Goal: Task Accomplishment & Management: Manage account settings

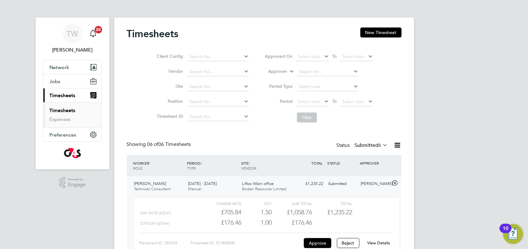
click at [318, 239] on button "Approve" at bounding box center [317, 243] width 27 height 10
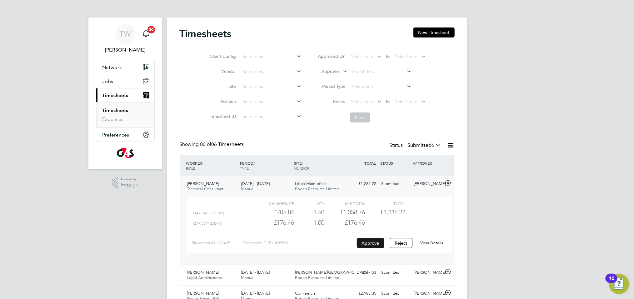
click at [361, 241] on button "Approve" at bounding box center [370, 243] width 27 height 10
click at [129, 113] on li "Timesheets" at bounding box center [125, 111] width 47 height 9
click at [122, 111] on link "Timesheets" at bounding box center [115, 110] width 26 height 6
click at [113, 119] on link "Expenses" at bounding box center [112, 119] width 21 height 6
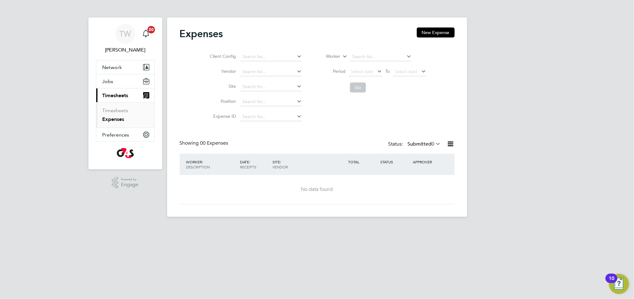
click at [116, 106] on ul "Timesheets Expenses" at bounding box center [125, 114] width 58 height 25
click at [112, 110] on link "Timesheets" at bounding box center [115, 110] width 26 height 6
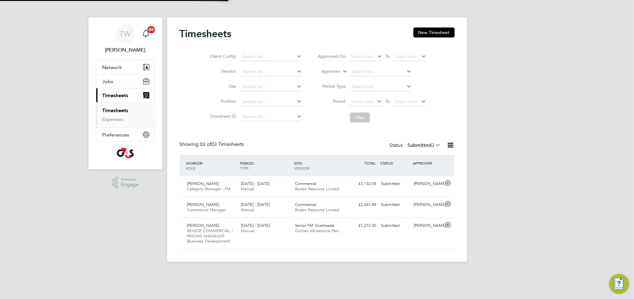
scroll to position [16, 54]
click at [396, 184] on div "Submitted" at bounding box center [395, 184] width 32 height 10
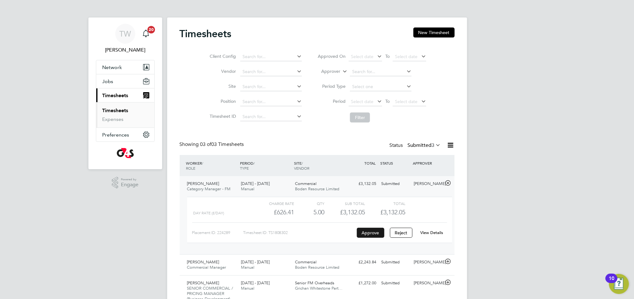
click at [374, 228] on button "Approve" at bounding box center [370, 233] width 27 height 10
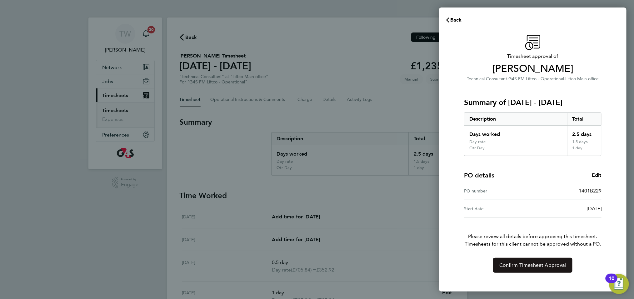
click at [519, 249] on span "Confirm Timesheet Approval" at bounding box center [532, 265] width 67 height 6
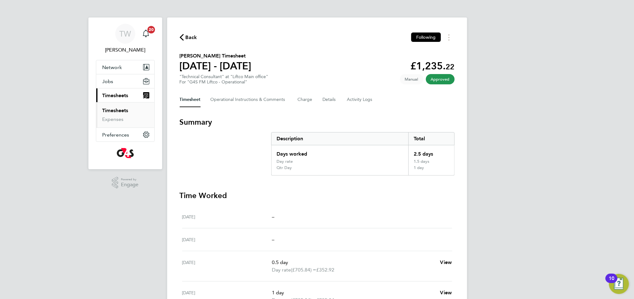
click at [186, 36] on span "Back" at bounding box center [191, 37] width 12 height 7
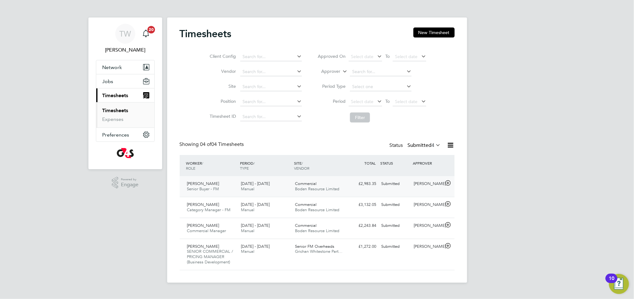
click at [400, 188] on div "Submitted" at bounding box center [395, 184] width 32 height 10
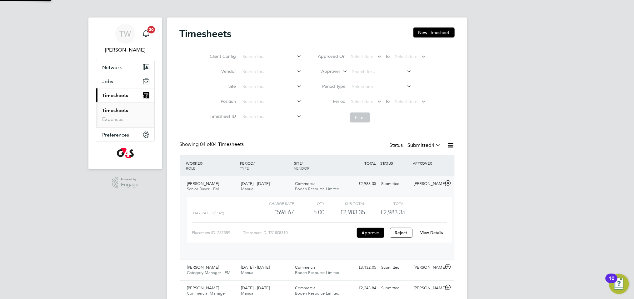
scroll to position [11, 61]
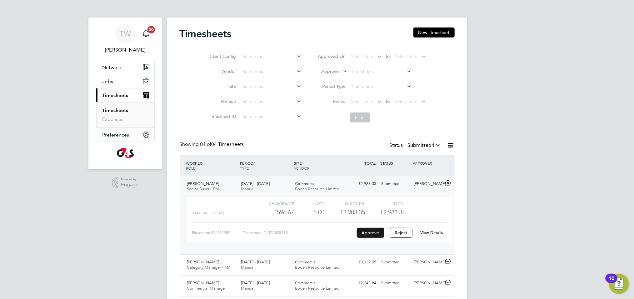
click at [374, 228] on button "Approve" at bounding box center [370, 233] width 27 height 10
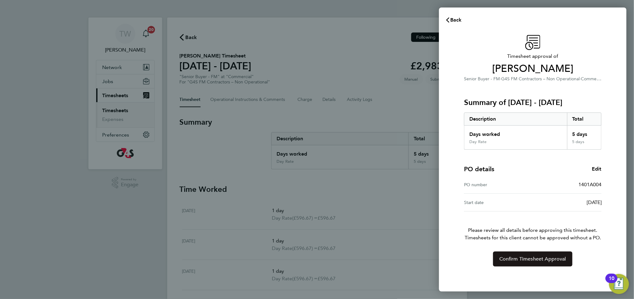
click at [526, 257] on span "Confirm Timesheet Approval" at bounding box center [532, 259] width 67 height 6
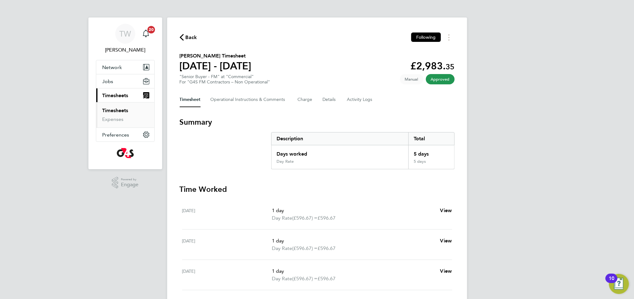
click at [324, 246] on span "£596.67" at bounding box center [326, 248] width 18 height 6
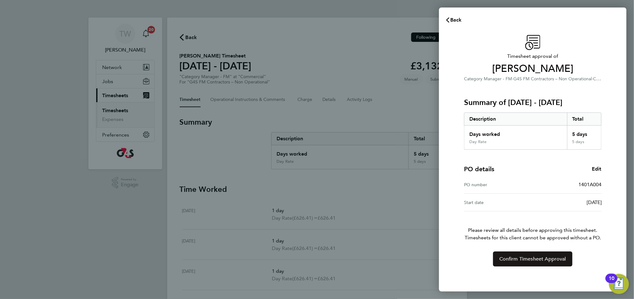
click at [508, 259] on span "Confirm Timesheet Approval" at bounding box center [532, 259] width 67 height 6
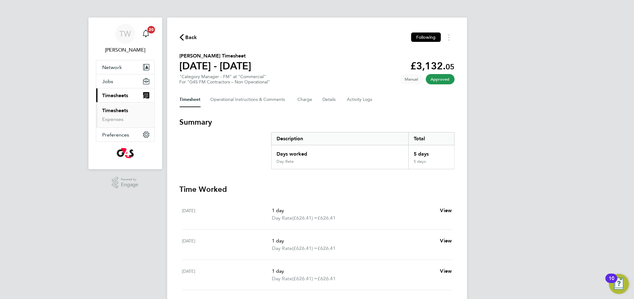
click at [114, 111] on link "Timesheets" at bounding box center [115, 110] width 26 height 6
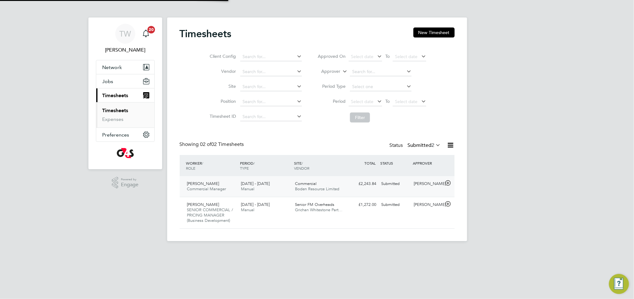
scroll to position [16, 54]
click at [356, 212] on div "Annette Collins SENIOR COMMERCIAL / PRICING MANAGER (Business Development) 18 -…" at bounding box center [317, 213] width 275 height 32
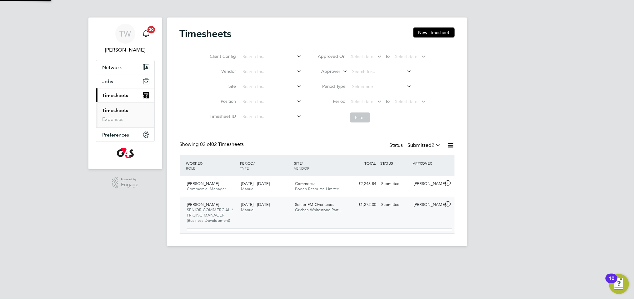
scroll to position [11, 61]
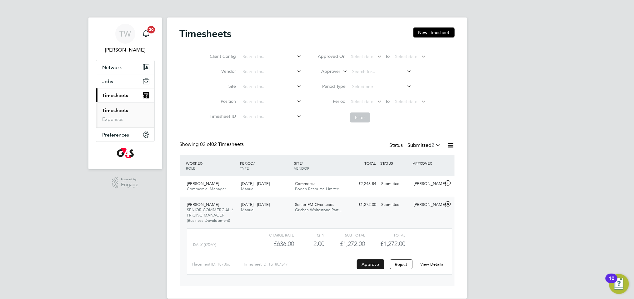
click at [364, 264] on button "Approve" at bounding box center [370, 264] width 27 height 10
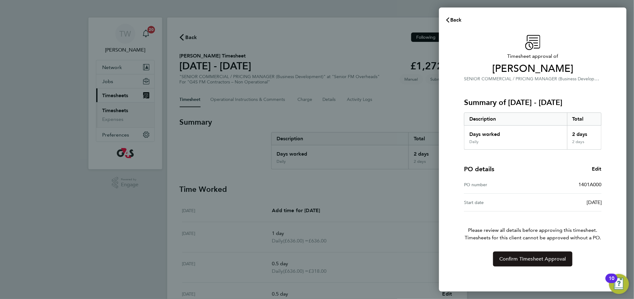
click at [503, 256] on span "Confirm Timesheet Approval" at bounding box center [532, 259] width 67 height 6
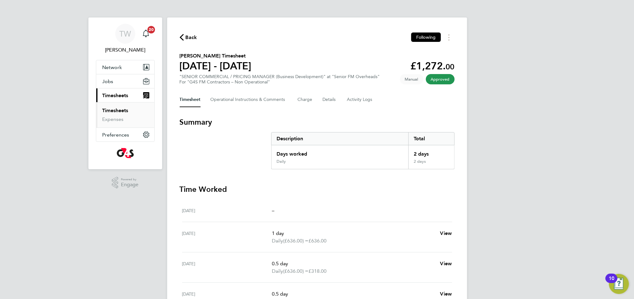
click at [109, 106] on ul "Timesheets Expenses" at bounding box center [125, 114] width 58 height 25
click at [107, 108] on link "Timesheets" at bounding box center [115, 110] width 26 height 6
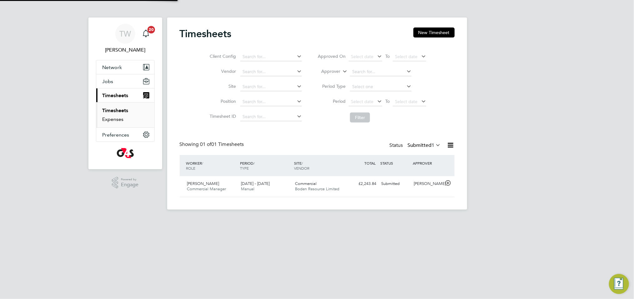
scroll to position [16, 54]
click at [217, 183] on div "[PERSON_NAME] Commercial Manager [DATE] - [DATE]" at bounding box center [212, 187] width 54 height 16
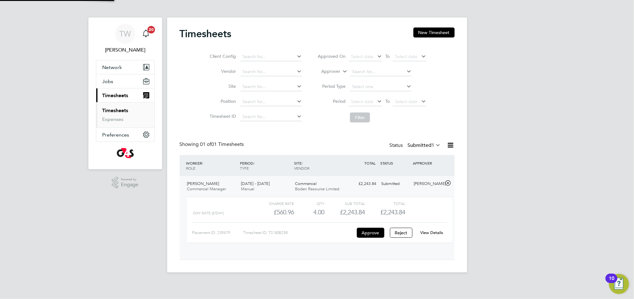
scroll to position [11, 61]
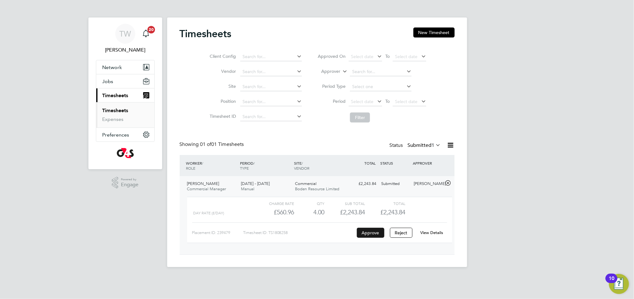
click at [368, 230] on button "Approve" at bounding box center [370, 233] width 27 height 10
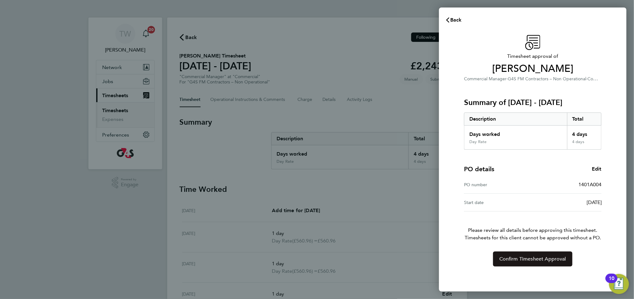
click at [533, 261] on button "Confirm Timesheet Approval" at bounding box center [532, 258] width 79 height 15
